Goal: Obtain resource: Obtain resource

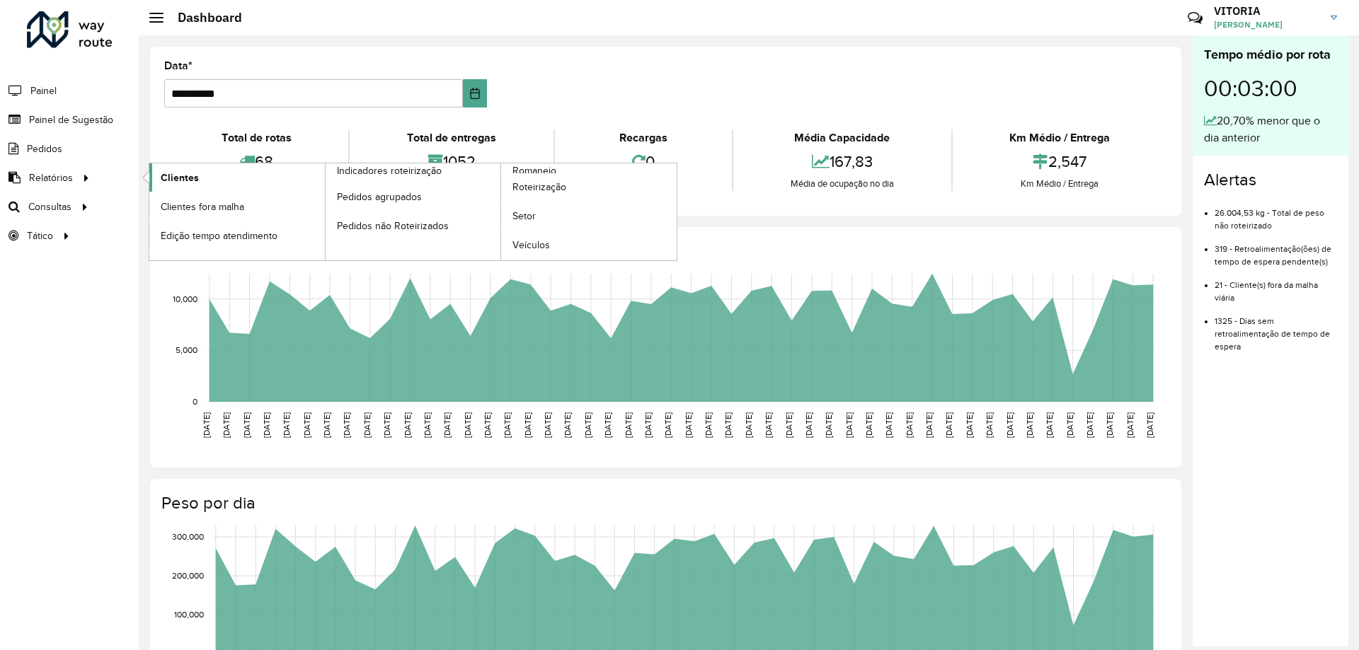
click at [183, 176] on span "Clientes" at bounding box center [180, 178] width 38 height 15
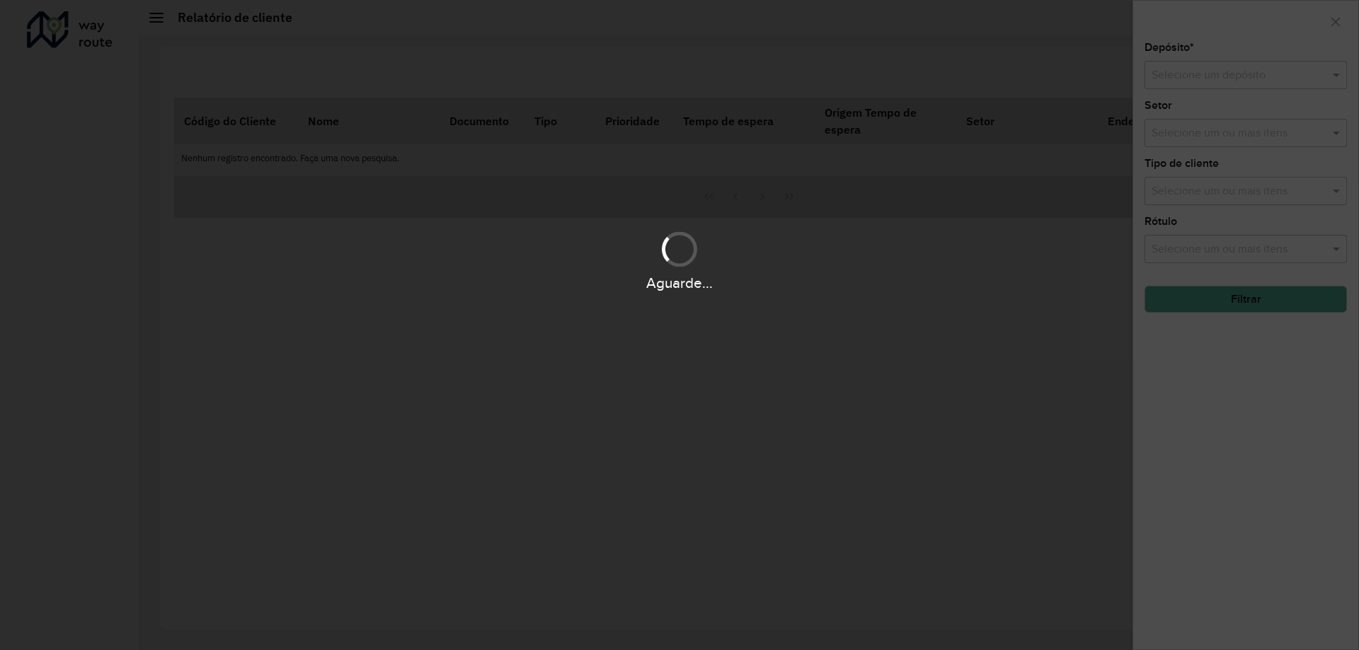
click at [1214, 82] on div "Aguarde..." at bounding box center [679, 325] width 1359 height 650
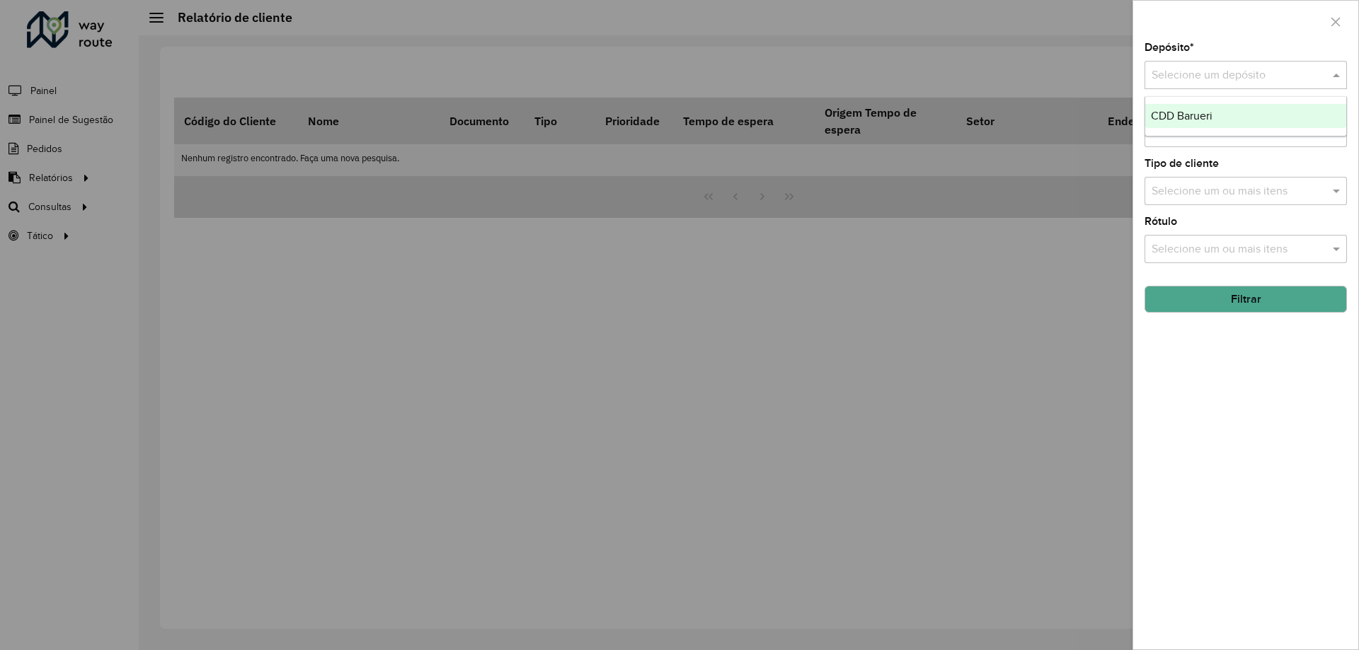
click at [1214, 82] on input "text" at bounding box center [1231, 75] width 160 height 17
click at [1182, 125] on div "CDD Barueri" at bounding box center [1245, 116] width 201 height 24
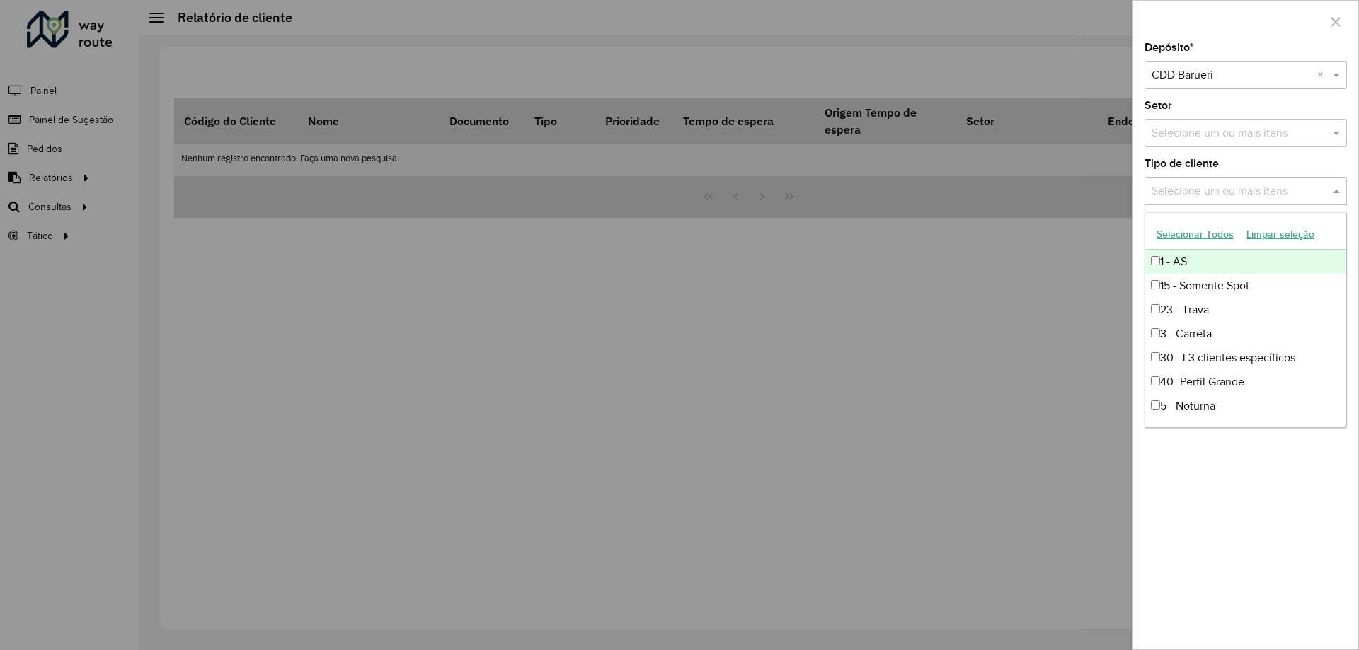
click at [1209, 188] on input "text" at bounding box center [1238, 191] width 181 height 17
click at [1222, 186] on input "text" at bounding box center [1238, 191] width 181 height 17
click at [1344, 194] on span at bounding box center [1338, 191] width 18 height 17
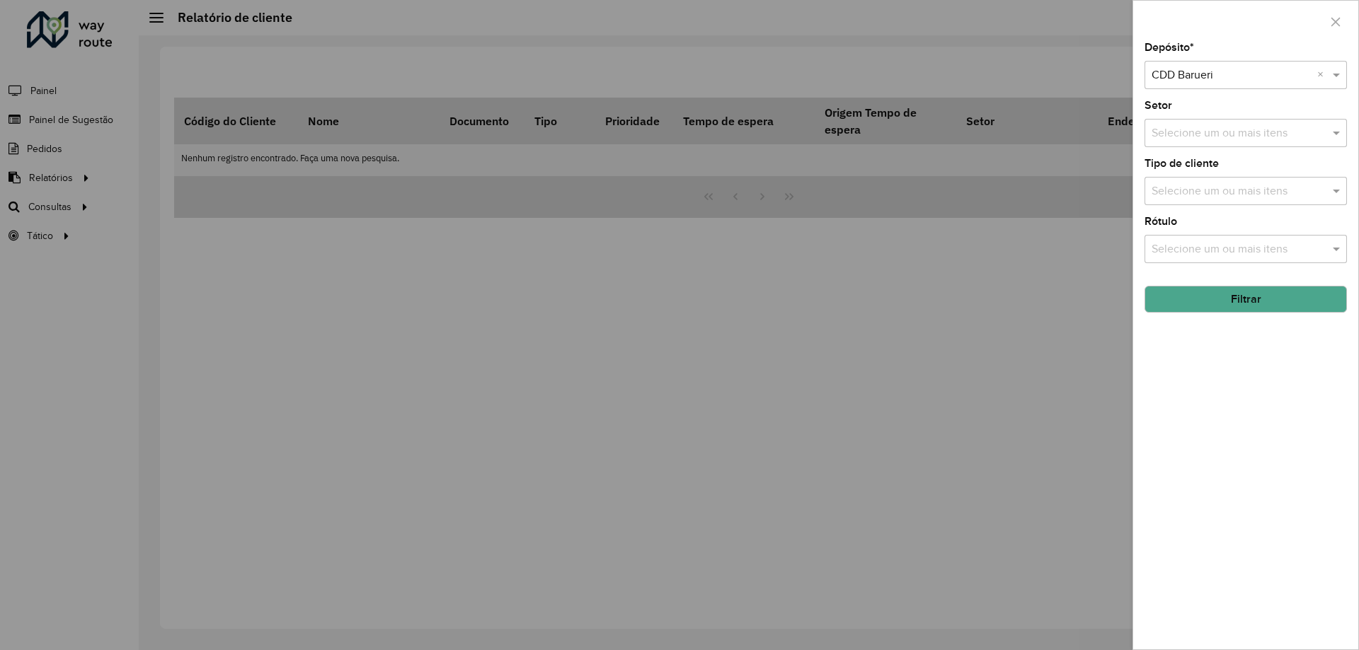
click at [1307, 139] on input "text" at bounding box center [1238, 133] width 181 height 17
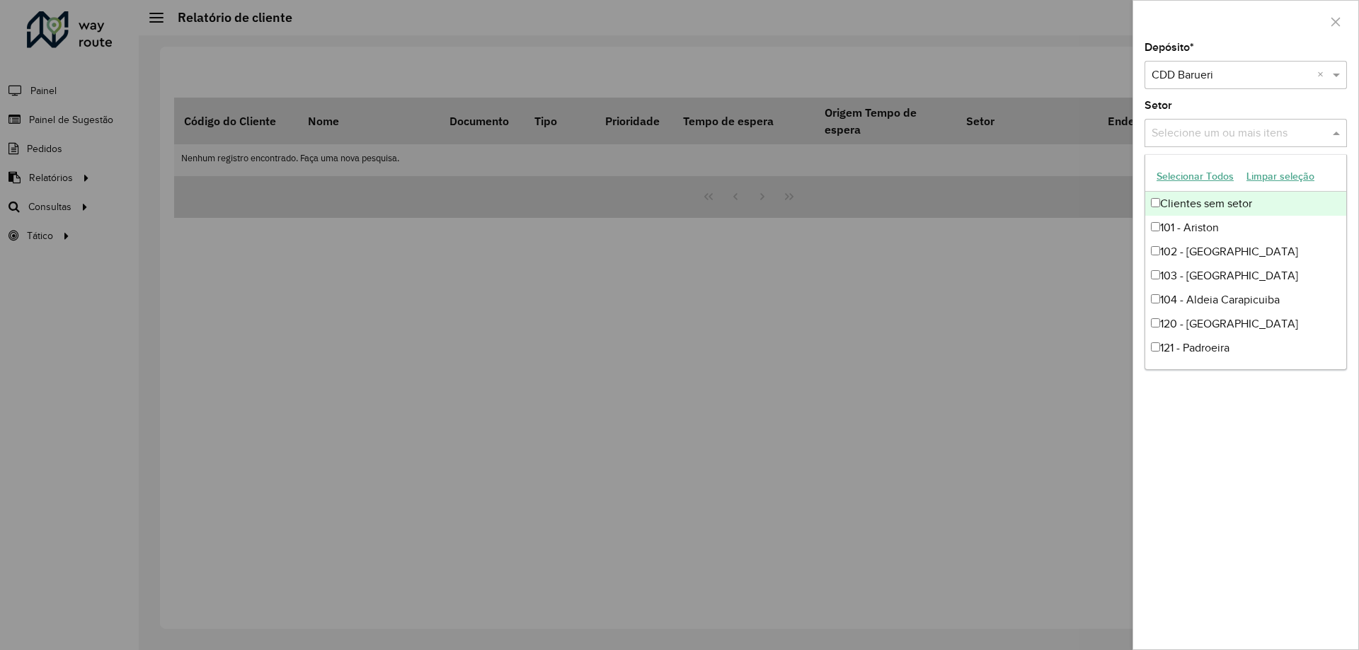
click at [1307, 139] on input "text" at bounding box center [1238, 133] width 181 height 17
click at [1339, 129] on span at bounding box center [1338, 133] width 18 height 17
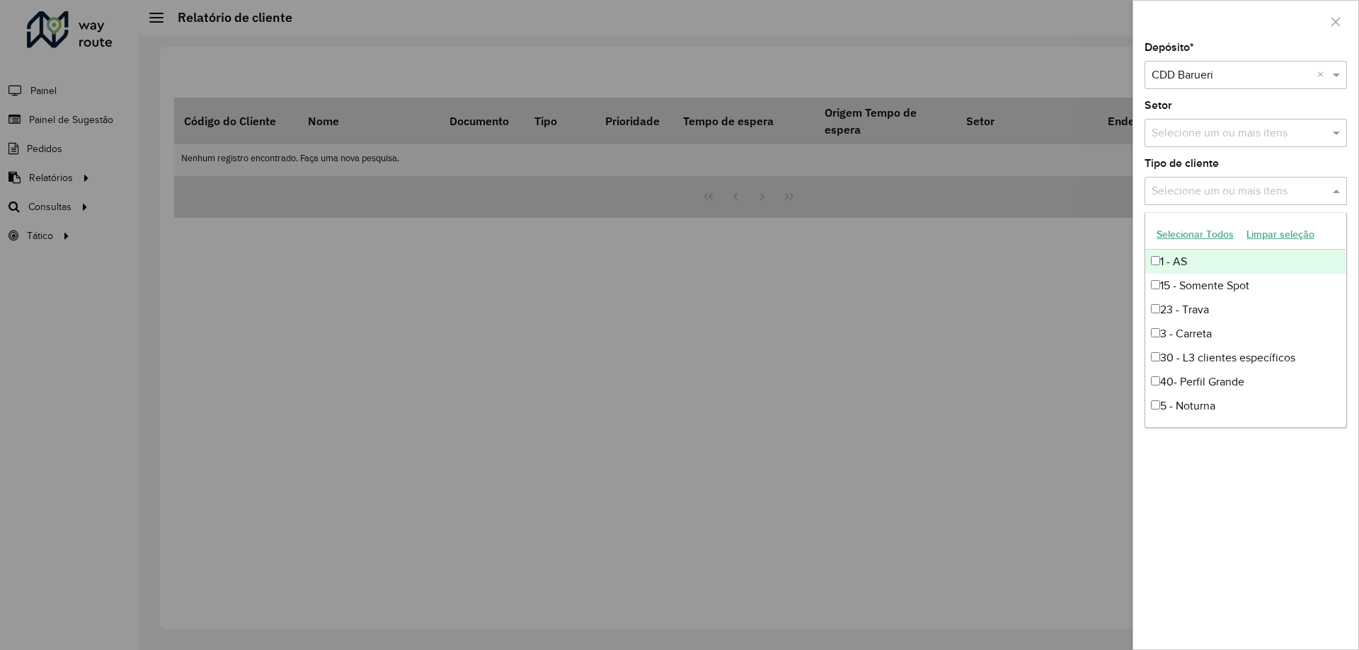
click at [1285, 191] on input "text" at bounding box center [1238, 191] width 181 height 17
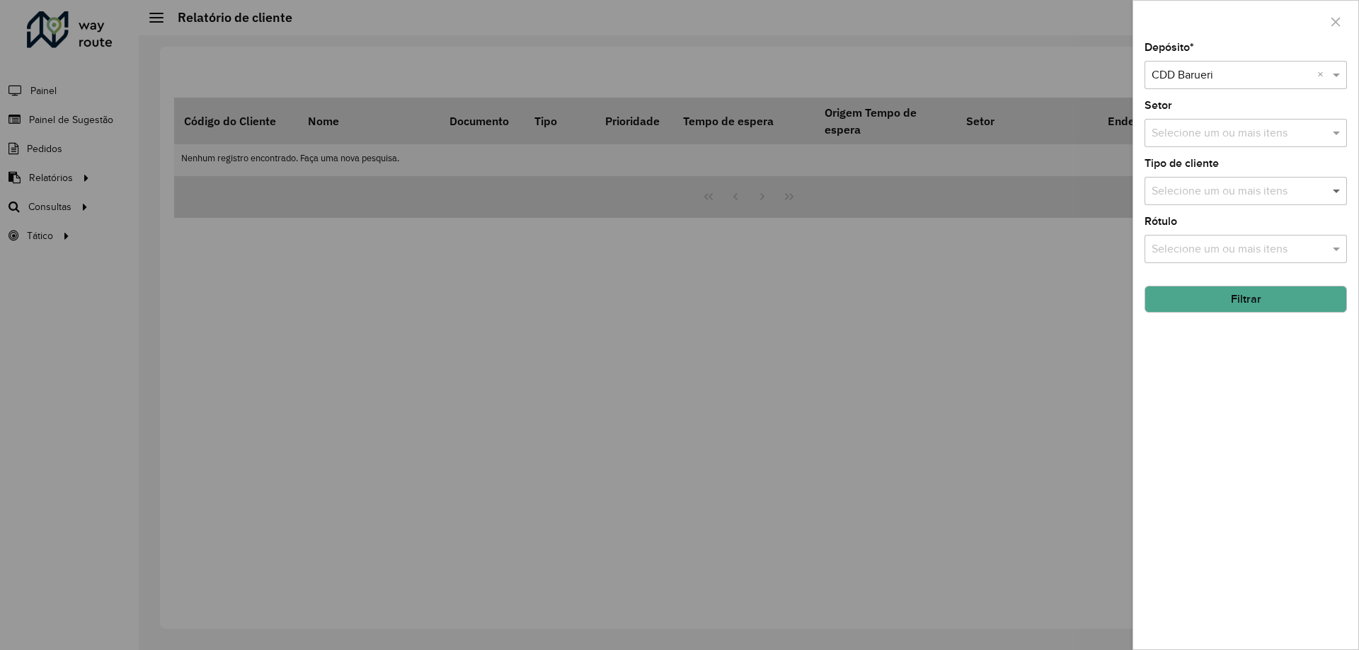
click at [1337, 188] on span at bounding box center [1338, 191] width 18 height 17
click at [1252, 295] on button "Filtrar" at bounding box center [1245, 299] width 202 height 27
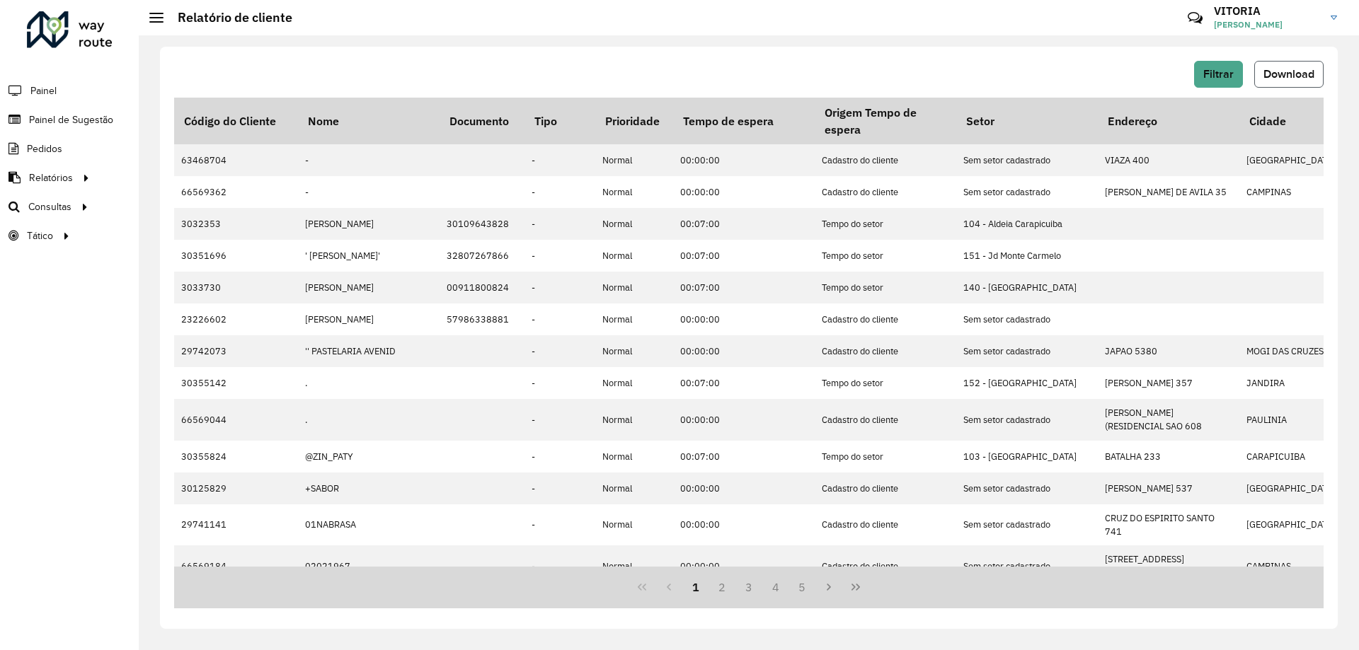
click at [1289, 77] on span "Download" at bounding box center [1288, 74] width 51 height 12
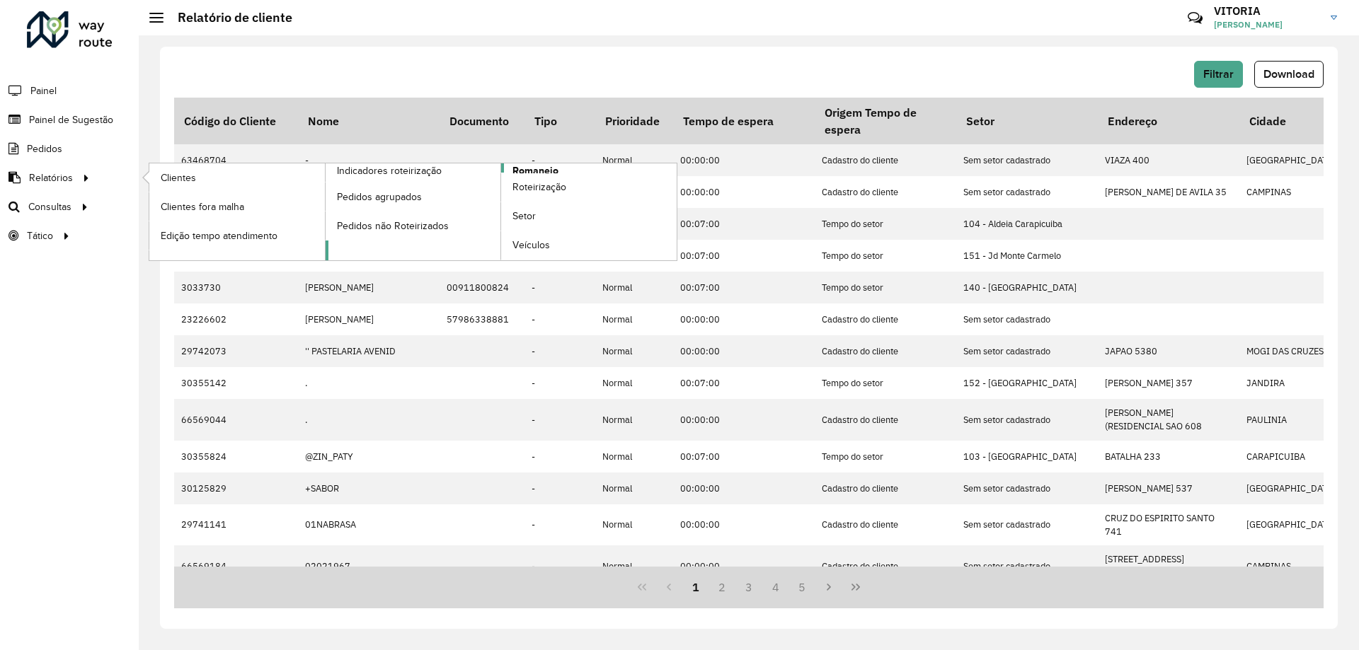
click at [529, 169] on span "Romaneio" at bounding box center [535, 170] width 46 height 15
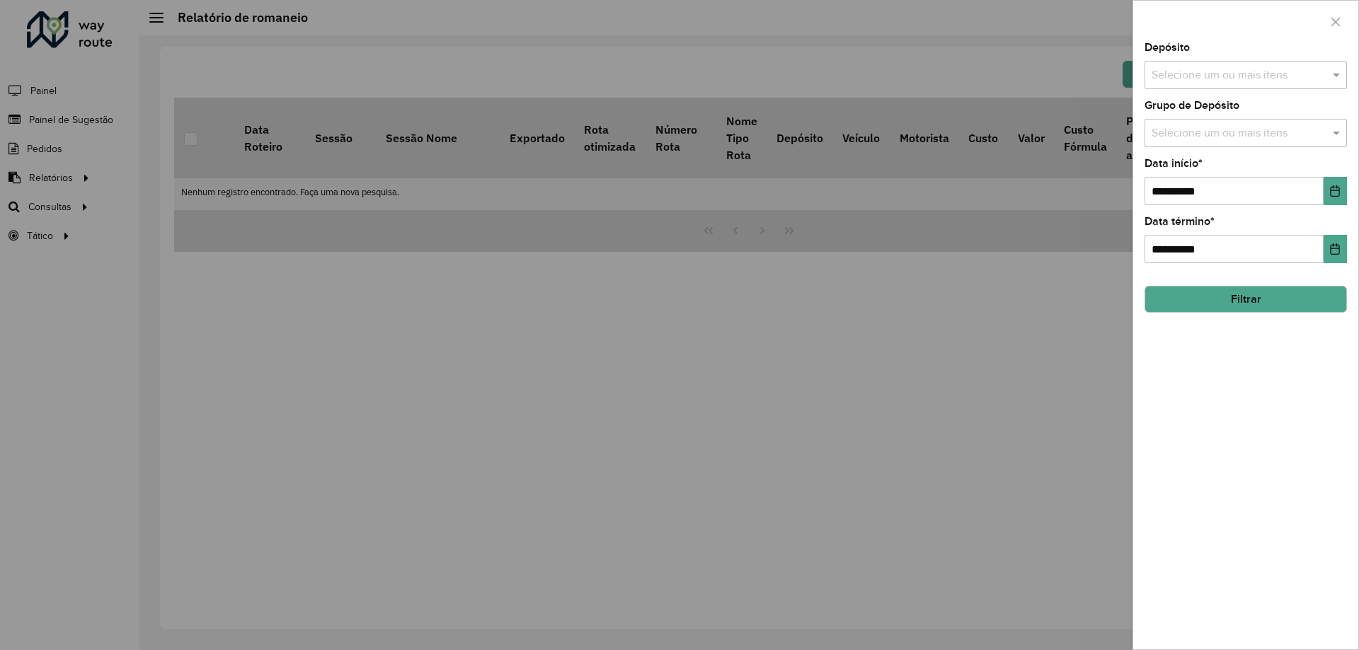
click at [1204, 84] on input "text" at bounding box center [1238, 75] width 181 height 17
click at [1198, 139] on div "CDD Barueri" at bounding box center [1245, 146] width 201 height 24
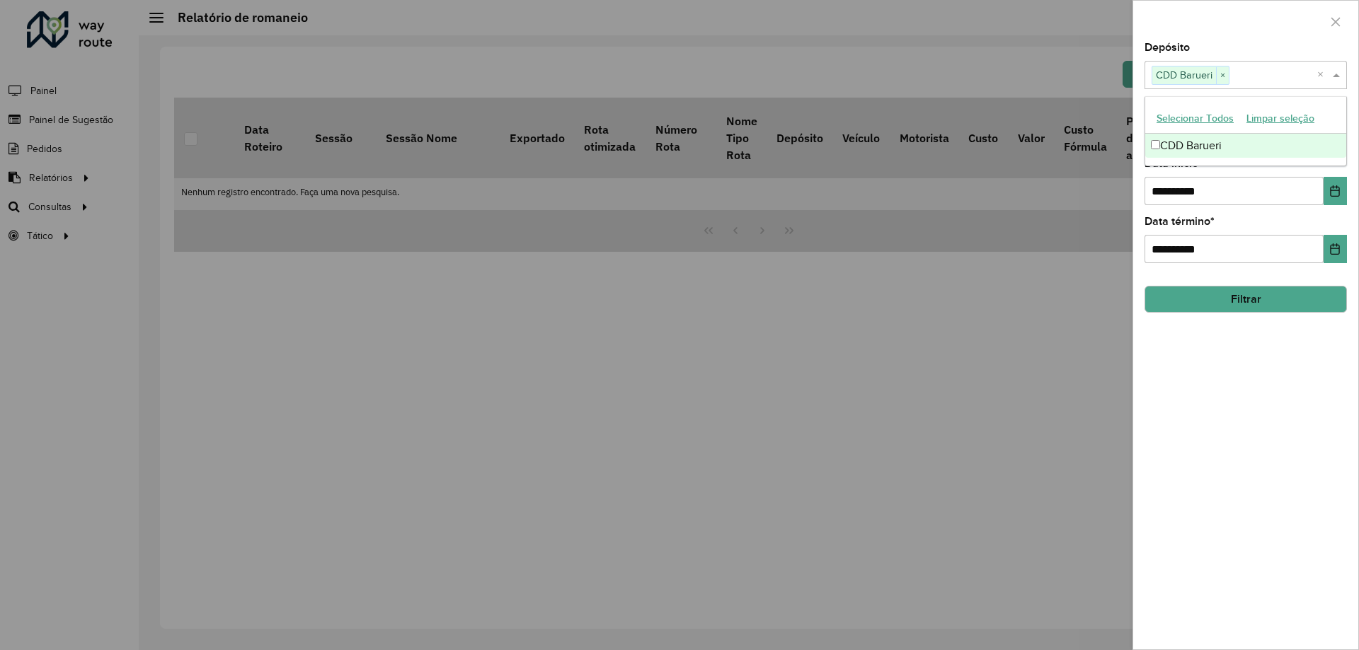
click at [1341, 66] on div "Selecione um ou mais itens CDD Barueri × ×" at bounding box center [1245, 75] width 202 height 28
click at [1345, 186] on button "Choose Date" at bounding box center [1334, 191] width 23 height 28
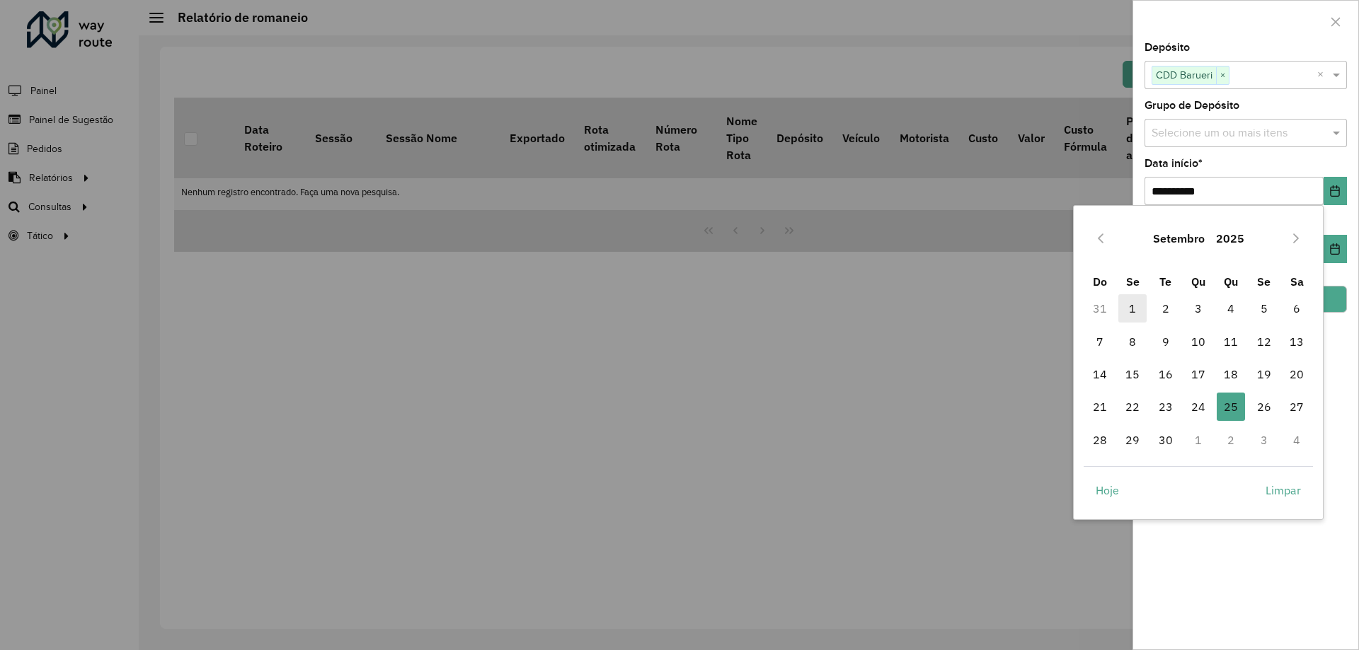
click at [1136, 314] on span "1" at bounding box center [1132, 308] width 28 height 28
type input "**********"
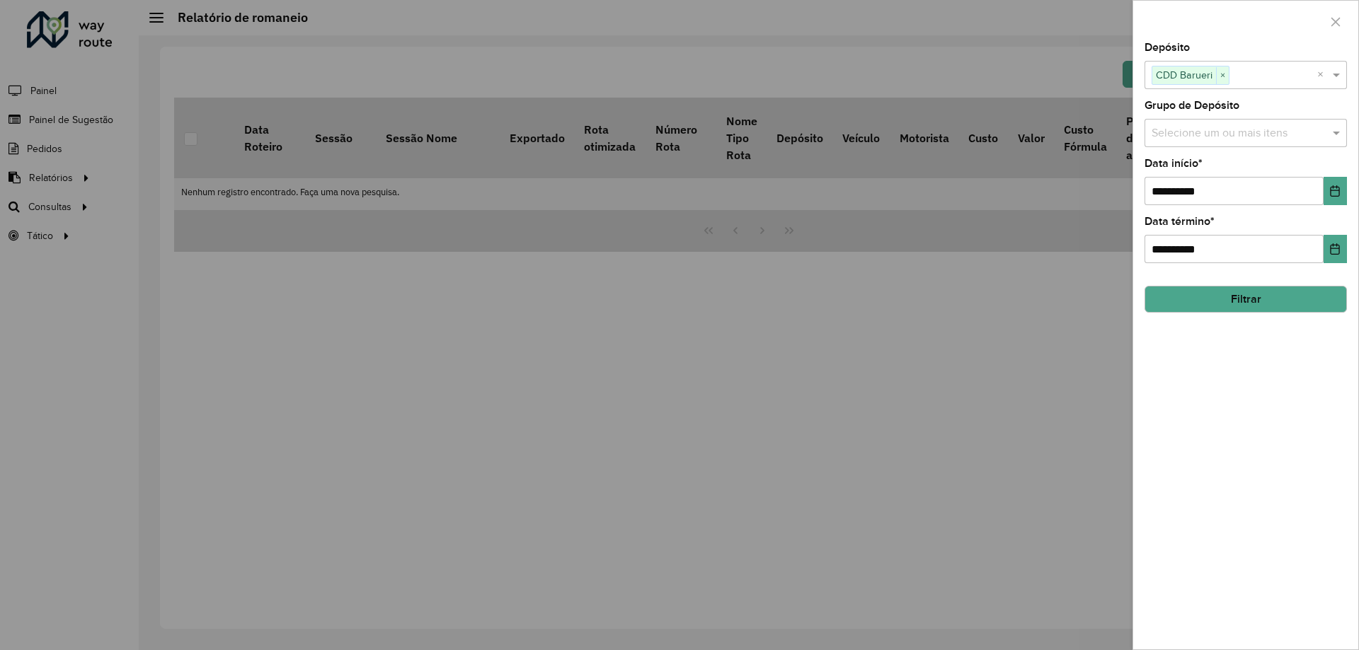
click at [1299, 289] on button "Filtrar" at bounding box center [1245, 299] width 202 height 27
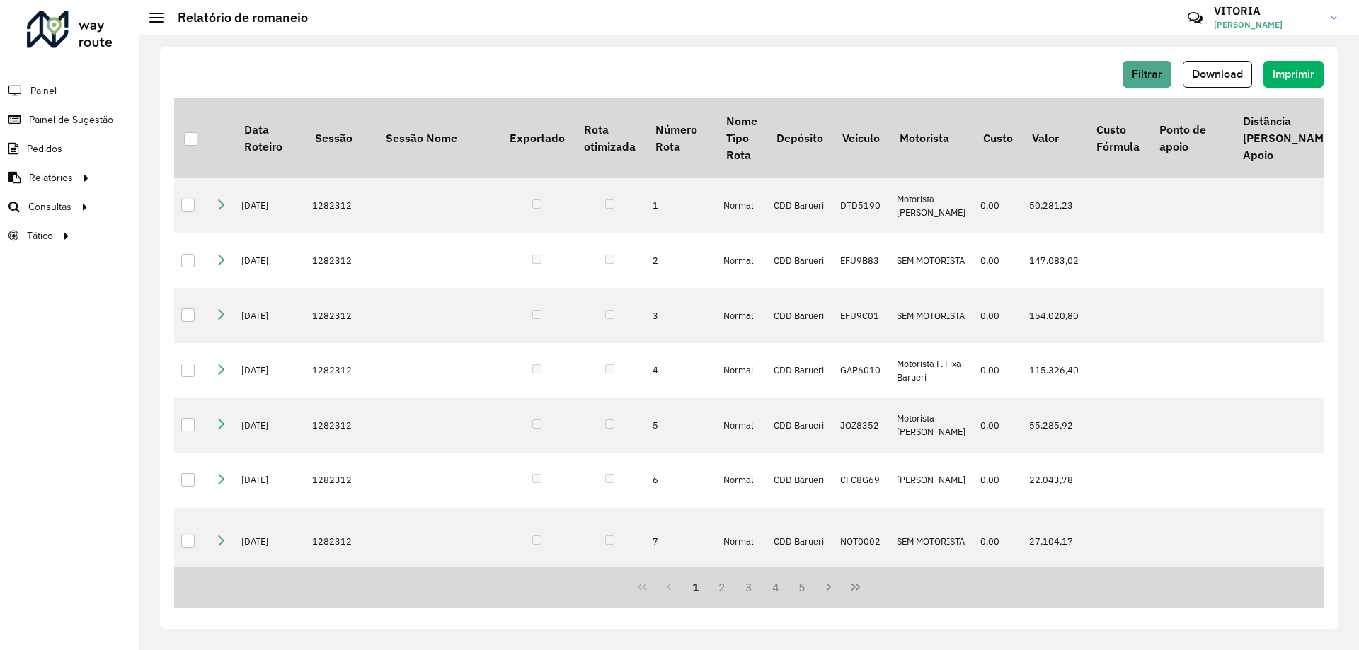
click at [1253, 79] on div "Filtrar Download Imprimir" at bounding box center [748, 74] width 1149 height 27
click at [1226, 79] on span "Download" at bounding box center [1217, 74] width 51 height 12
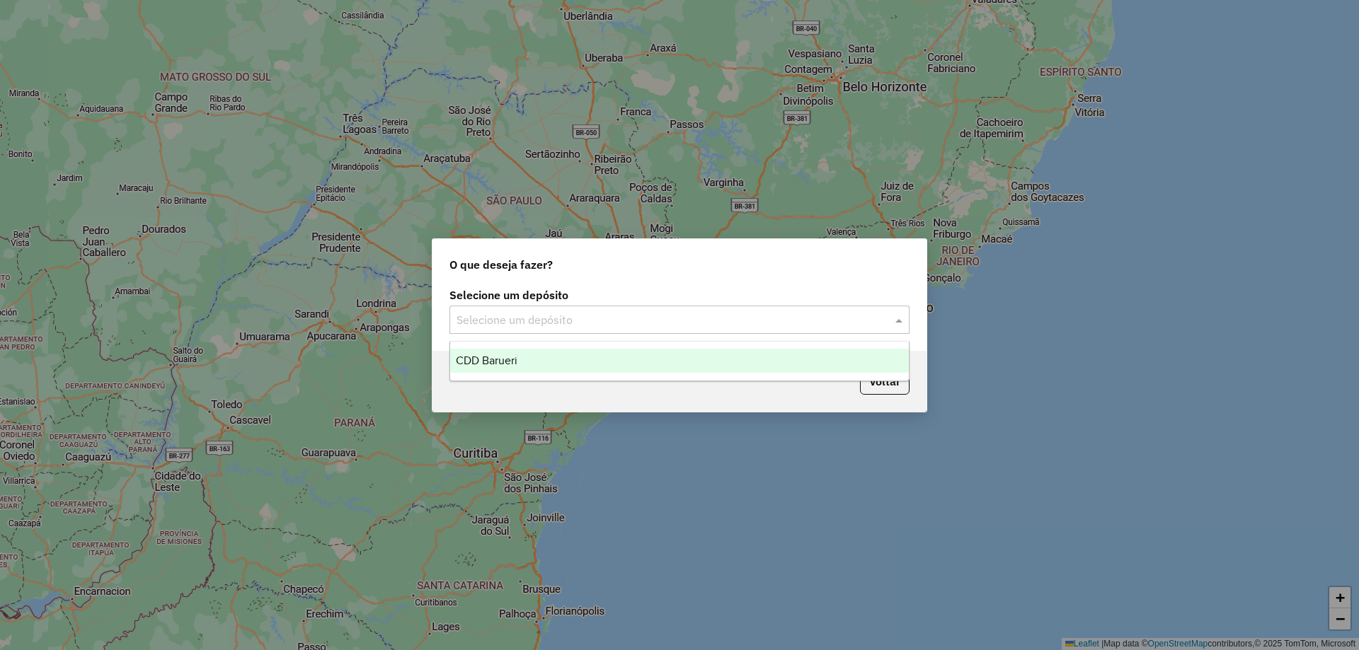
click at [515, 321] on input "text" at bounding box center [665, 320] width 418 height 17
click at [522, 372] on div "CDD Barueri" at bounding box center [679, 361] width 459 height 24
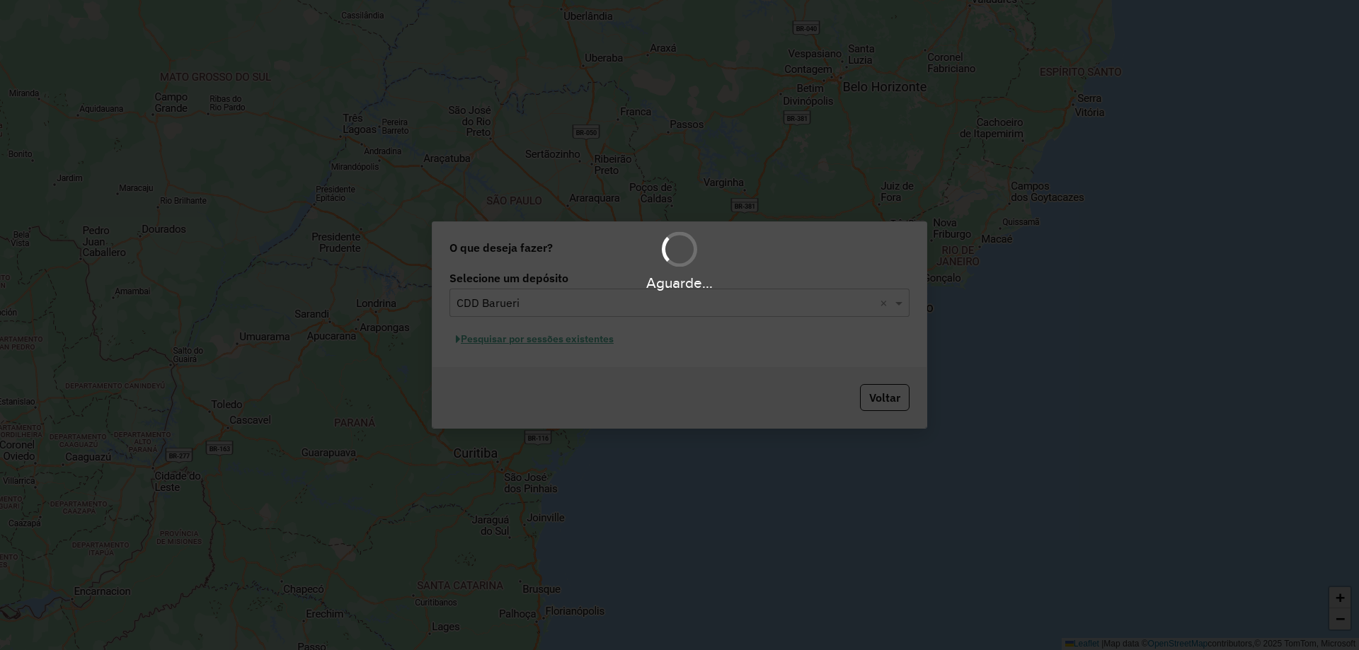
click at [553, 344] on div "Aguarde..." at bounding box center [679, 325] width 1359 height 650
click at [555, 342] on div "Aguarde..." at bounding box center [679, 325] width 1359 height 650
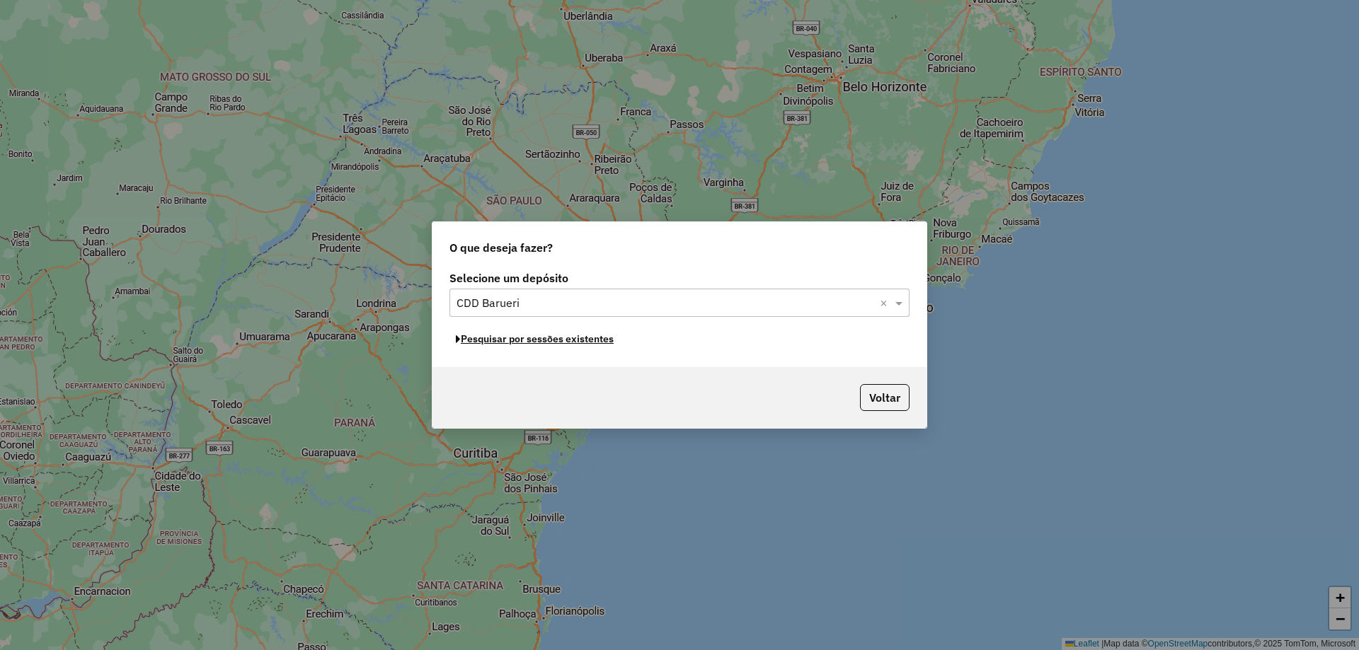
click at [555, 342] on button "Pesquisar por sessões existentes" at bounding box center [534, 339] width 171 height 22
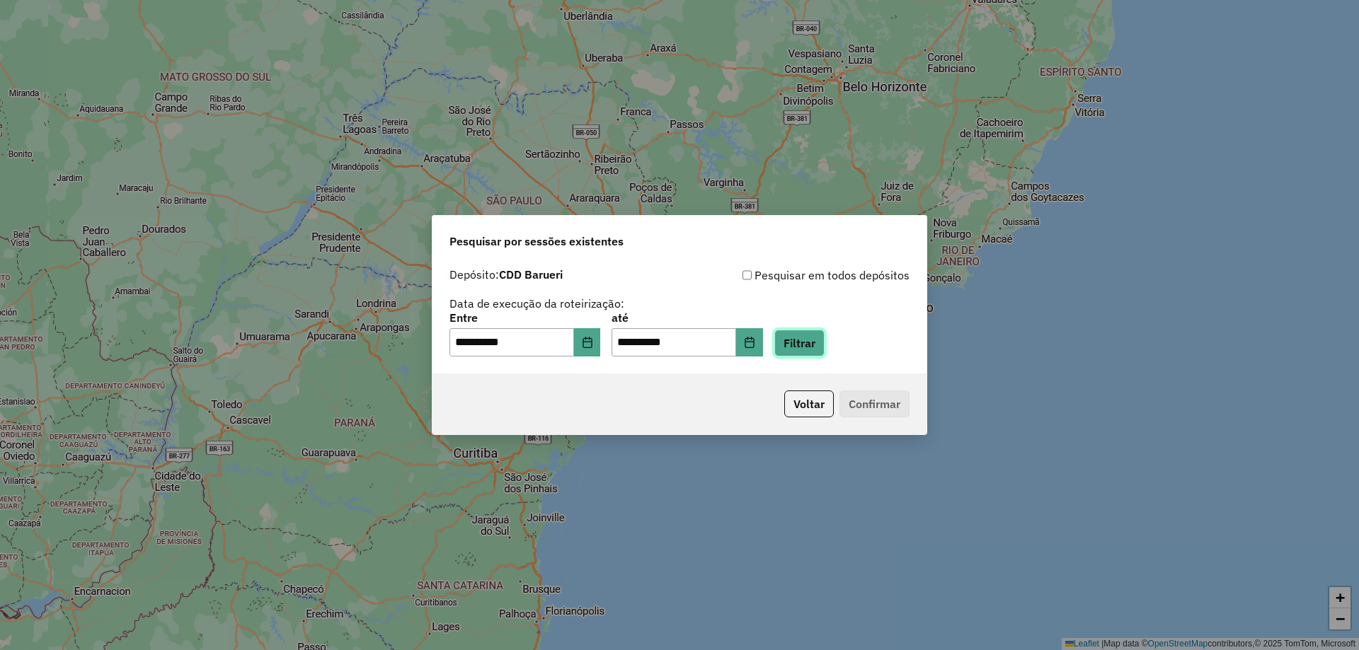
click at [817, 344] on button "Filtrar" at bounding box center [799, 343] width 50 height 27
